Goal: Information Seeking & Learning: Learn about a topic

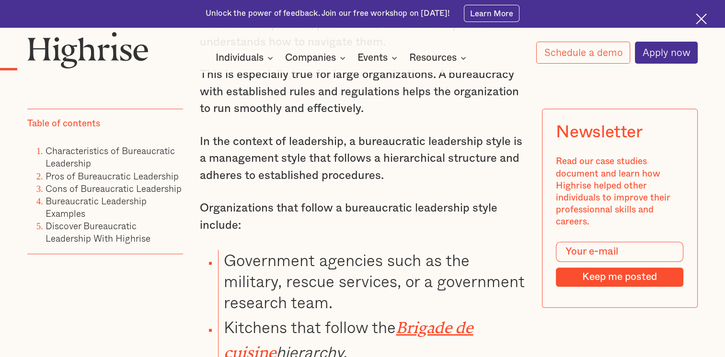
scroll to position [824, 0]
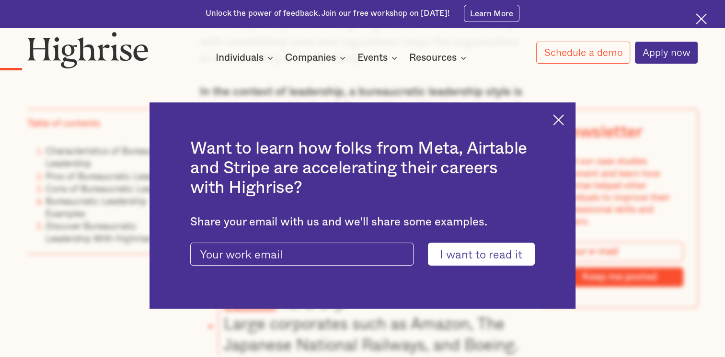
click at [564, 117] on img at bounding box center [558, 120] width 11 height 11
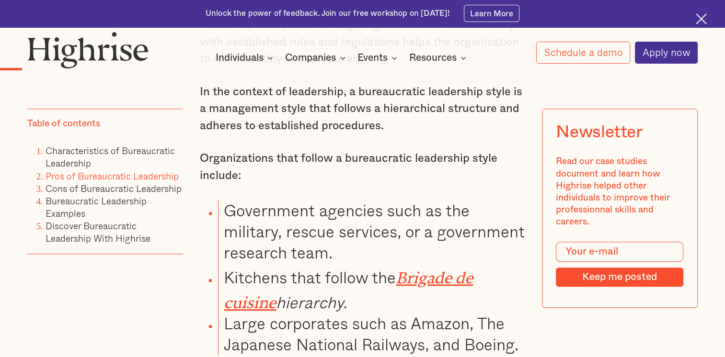
click at [143, 177] on link "Pros of Bureaucratic Leadership" at bounding box center [112, 176] width 133 height 14
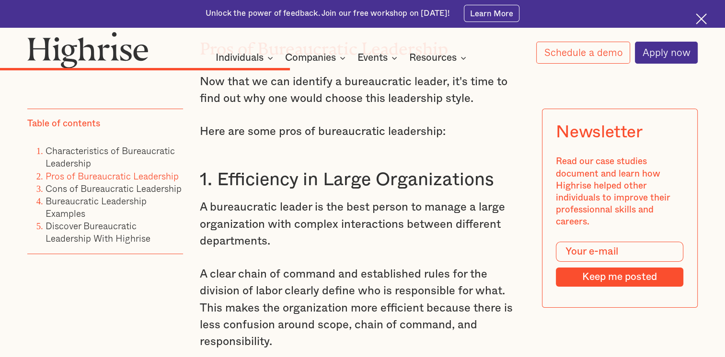
scroll to position [3581, 0]
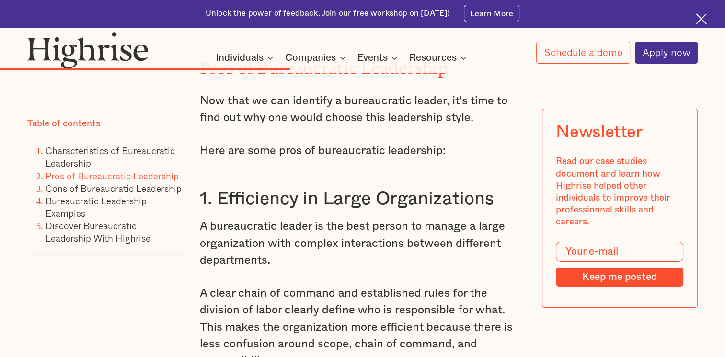
click at [301, 210] on h3 "1. Efficiency in Large Organizations" at bounding box center [363, 199] width 326 height 23
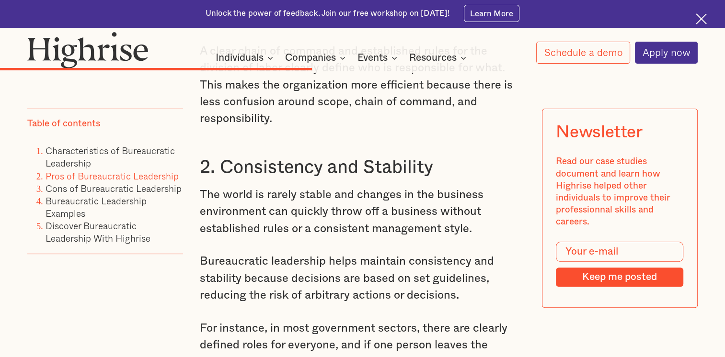
scroll to position [3830, 0]
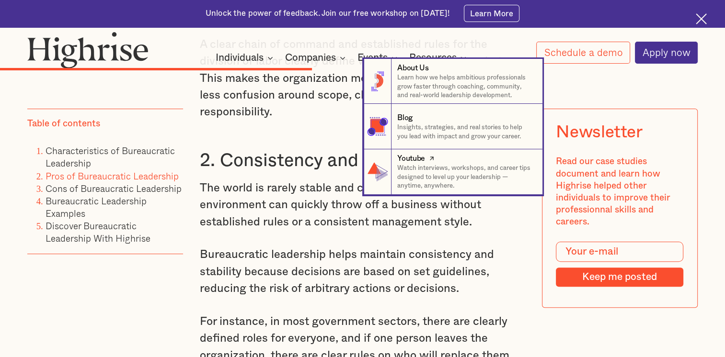
click at [386, 192] on div at bounding box center [377, 172] width 27 height 45
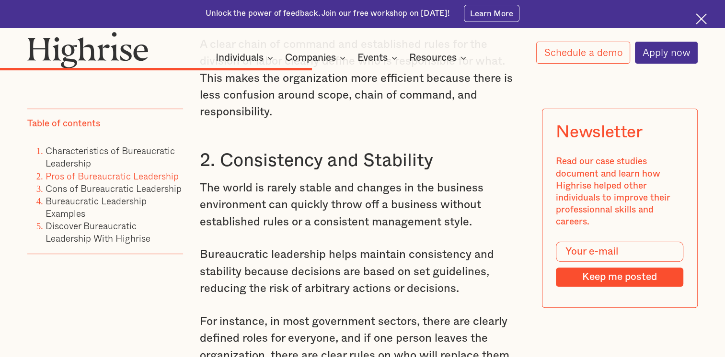
click at [238, 121] on p "A clear chain of command and established rules for the division of labor clearl…" at bounding box center [363, 78] width 326 height 85
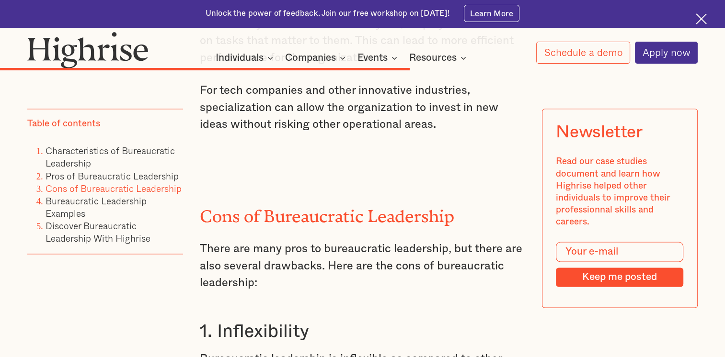
scroll to position [4865, 0]
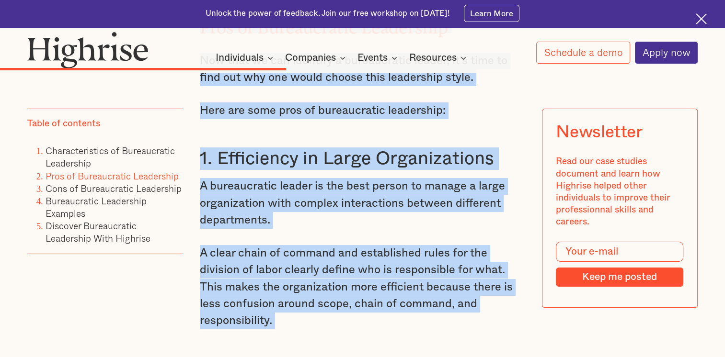
scroll to position [3550, 0]
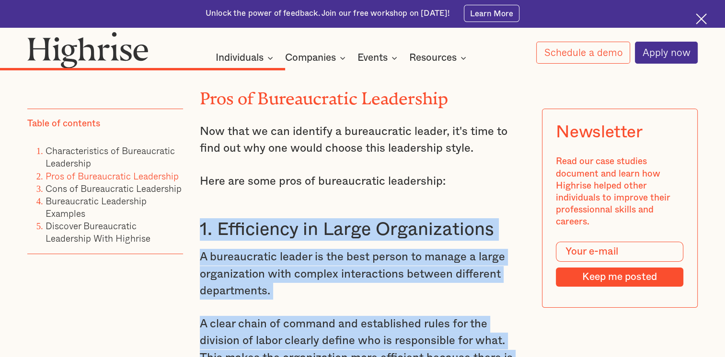
drag, startPoint x: 445, startPoint y: 118, endPoint x: 197, endPoint y: 226, distance: 270.2
copy div "1. Efficiency in Large Organizations A bureaucratic leader is the best person t…"
